Goal: Information Seeking & Learning: Learn about a topic

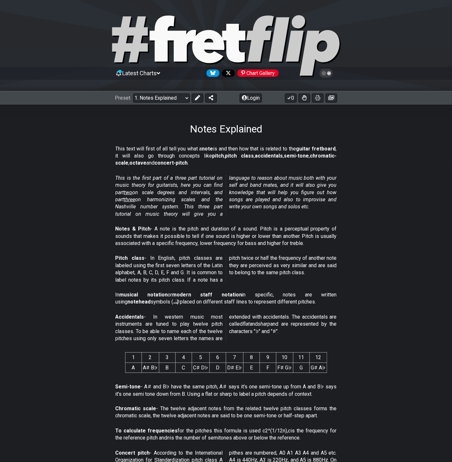
click at [149, 224] on div "Notes & Pitch - A note is the pitch and duration of a sound. Pitch is a percept…" at bounding box center [225, 237] width 221 height 29
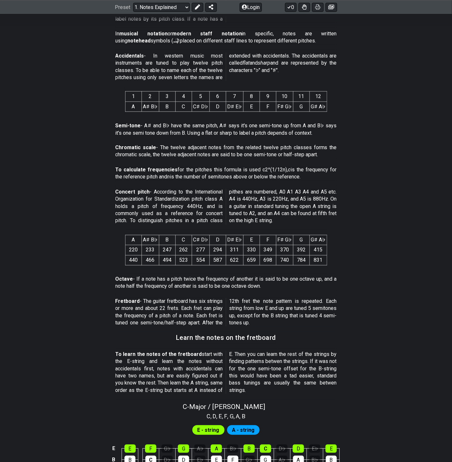
scroll to position [360, 0]
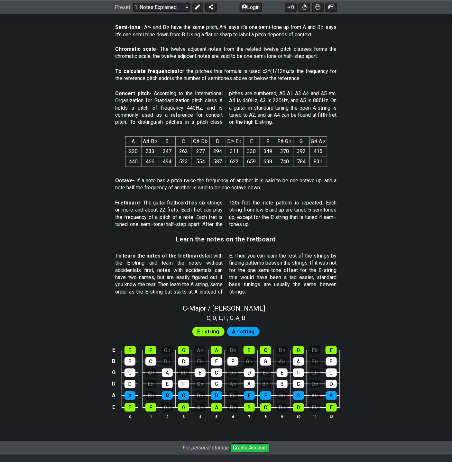
click at [217, 329] on span "E - string" at bounding box center [208, 331] width 22 height 9
click at [240, 332] on span "A - string" at bounding box center [243, 331] width 23 height 9
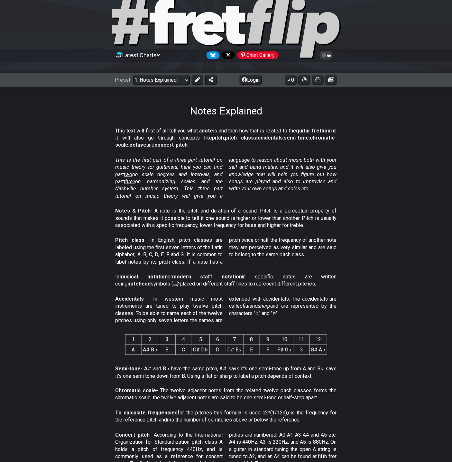
scroll to position [0, 0]
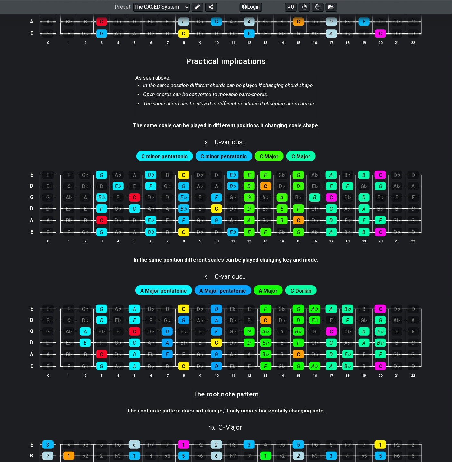
scroll to position [969, 0]
